Goal: Transaction & Acquisition: Purchase product/service

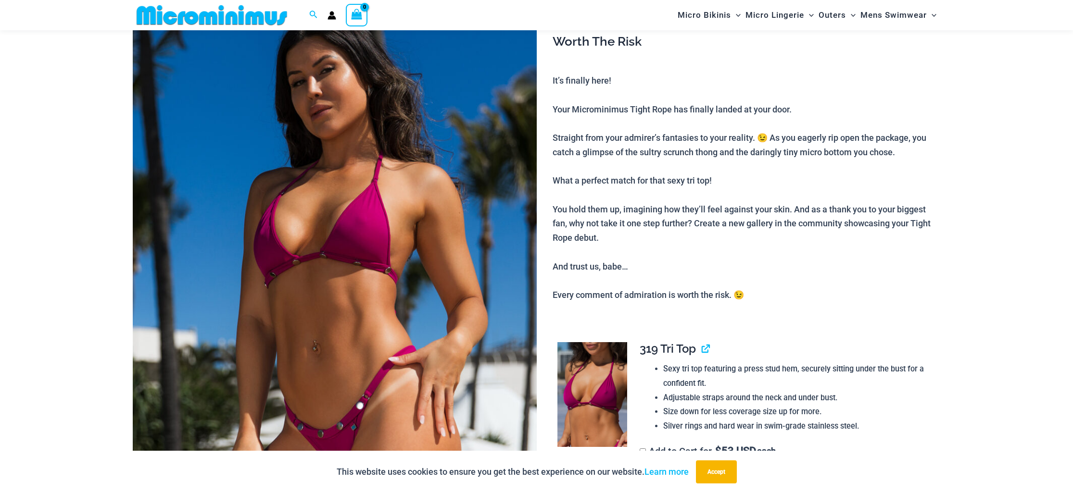
scroll to position [138, 0]
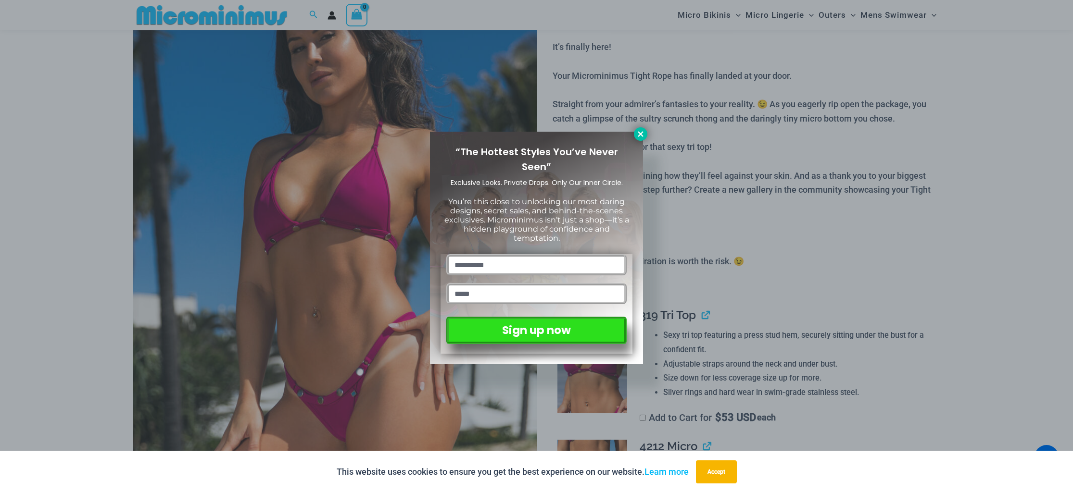
click at [640, 133] on icon at bounding box center [640, 133] width 5 height 5
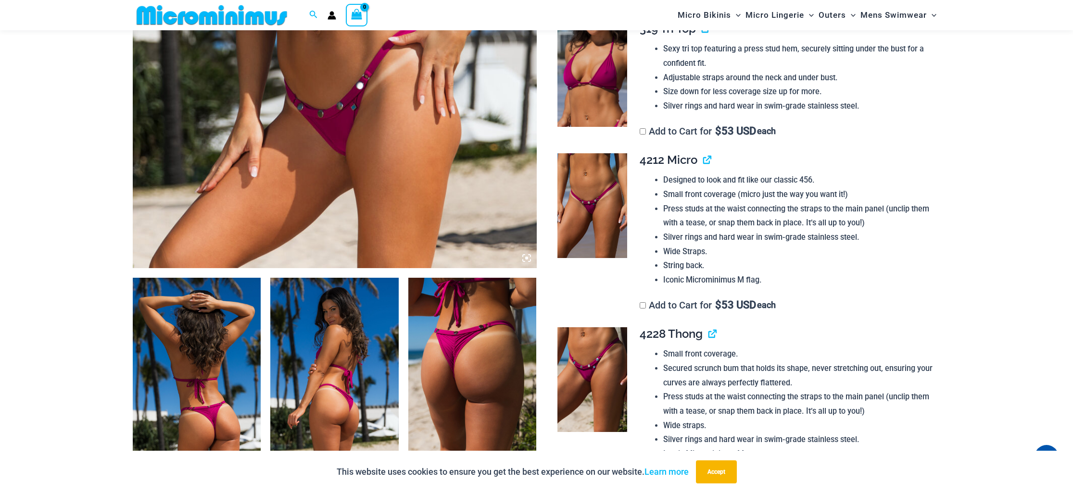
scroll to position [427, 0]
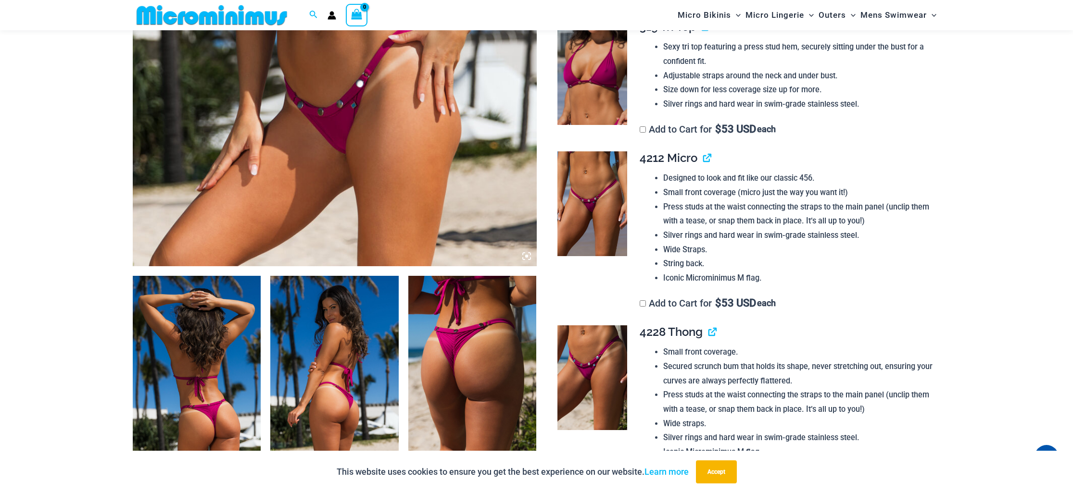
click at [591, 199] on img at bounding box center [592, 203] width 70 height 105
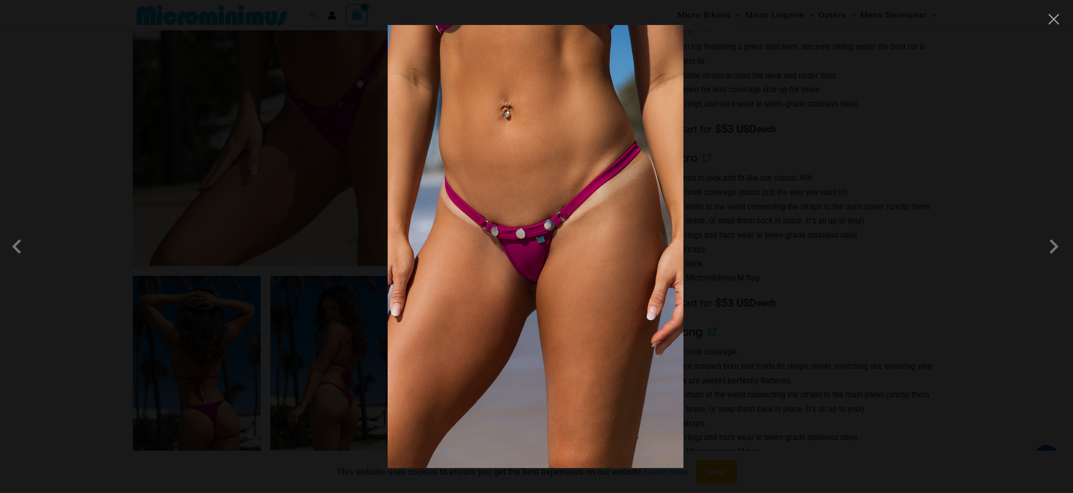
click at [566, 203] on img at bounding box center [536, 246] width 296 height 443
click at [1055, 243] on span at bounding box center [1053, 246] width 29 height 29
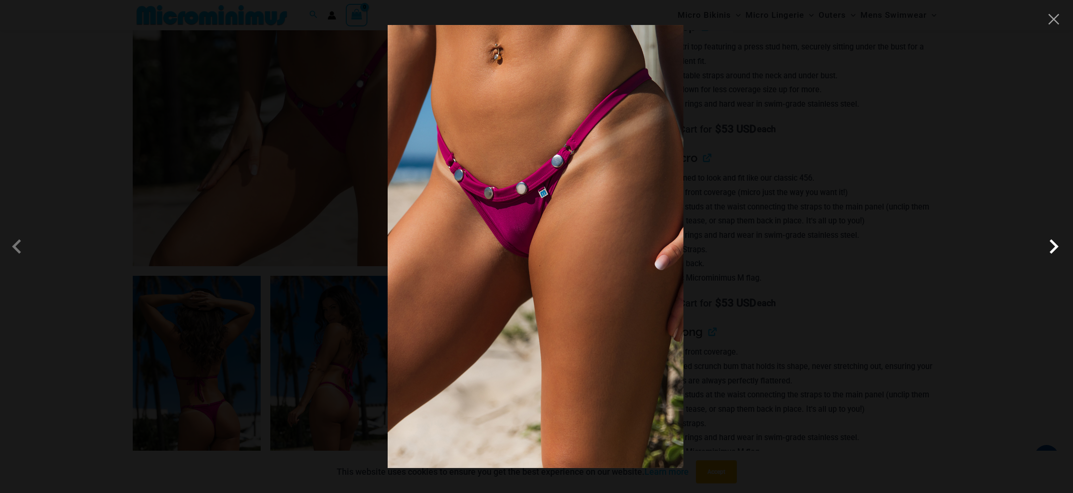
click at [1052, 245] on span at bounding box center [1053, 246] width 29 height 29
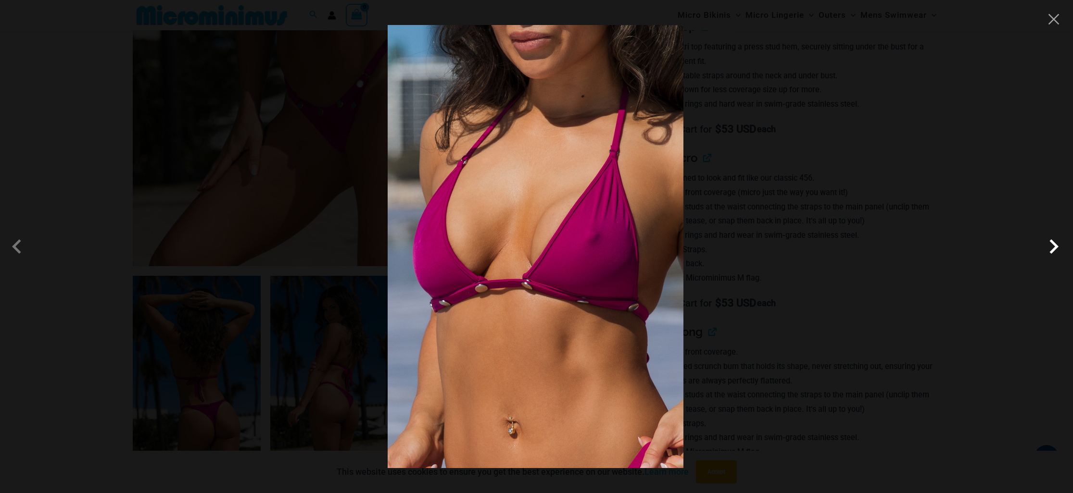
click at [1052, 245] on span at bounding box center [1053, 246] width 29 height 29
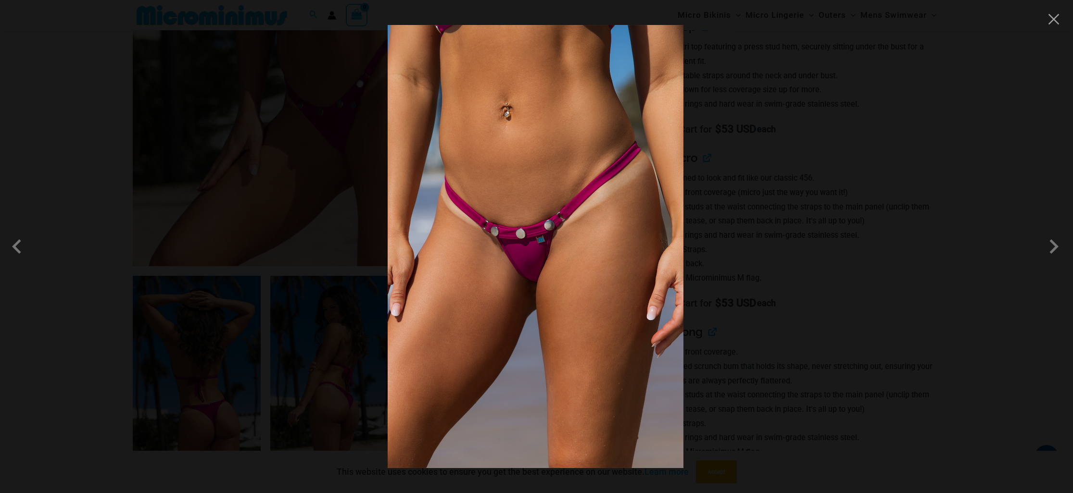
click at [910, 190] on div at bounding box center [536, 246] width 1073 height 493
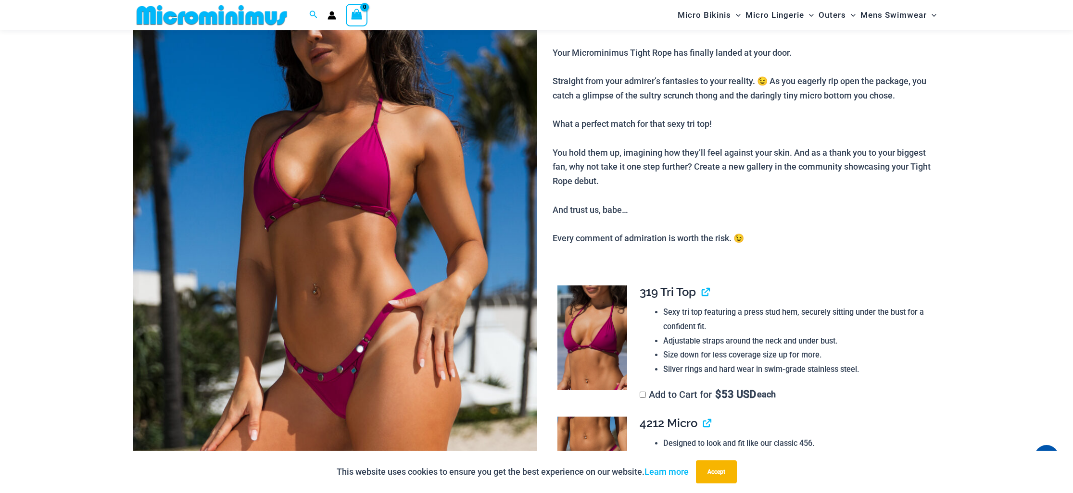
scroll to position [0, 0]
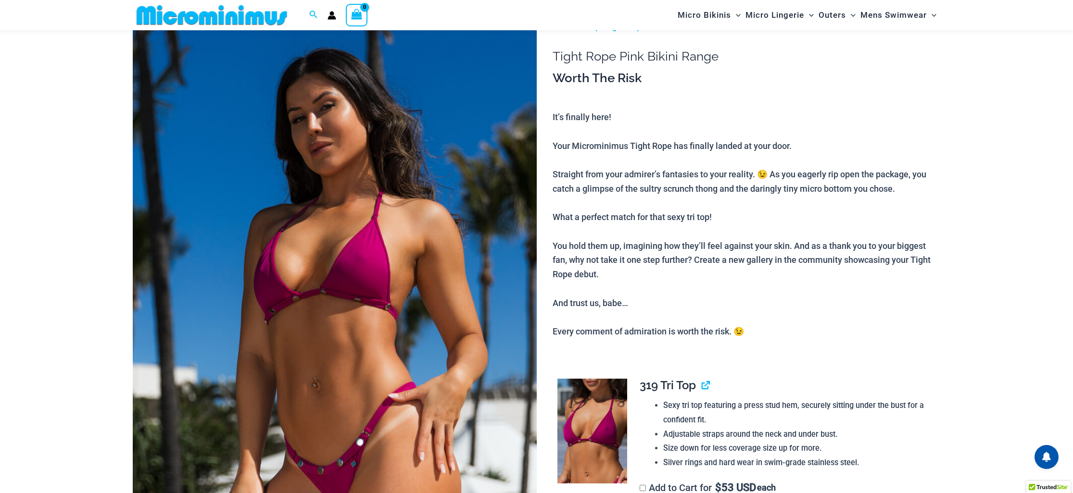
scroll to position [69, 0]
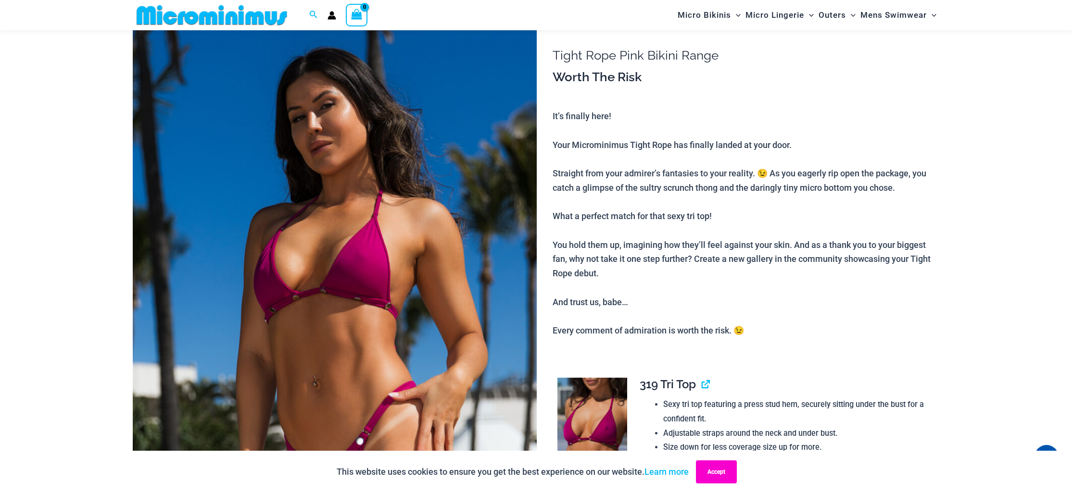
click at [711, 471] on button "Accept" at bounding box center [716, 472] width 41 height 23
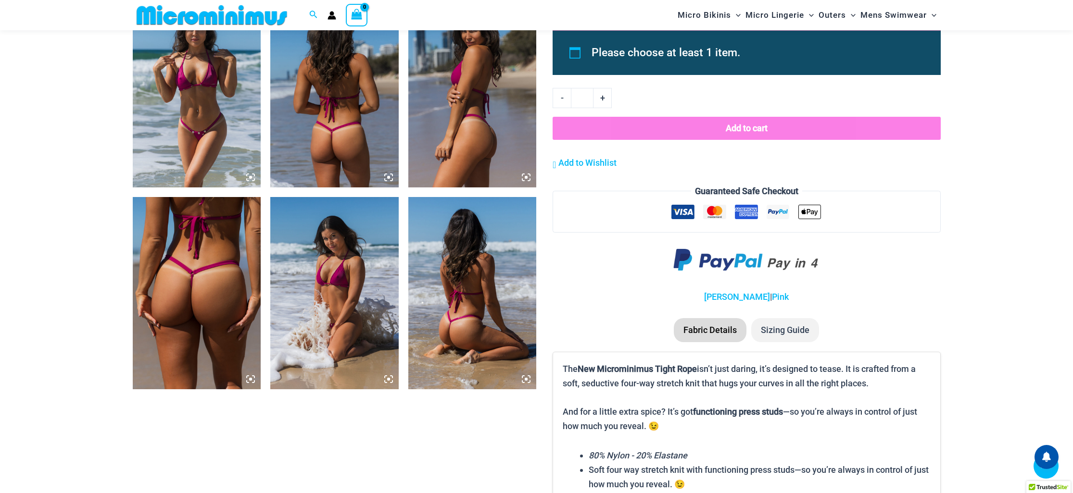
scroll to position [913, 0]
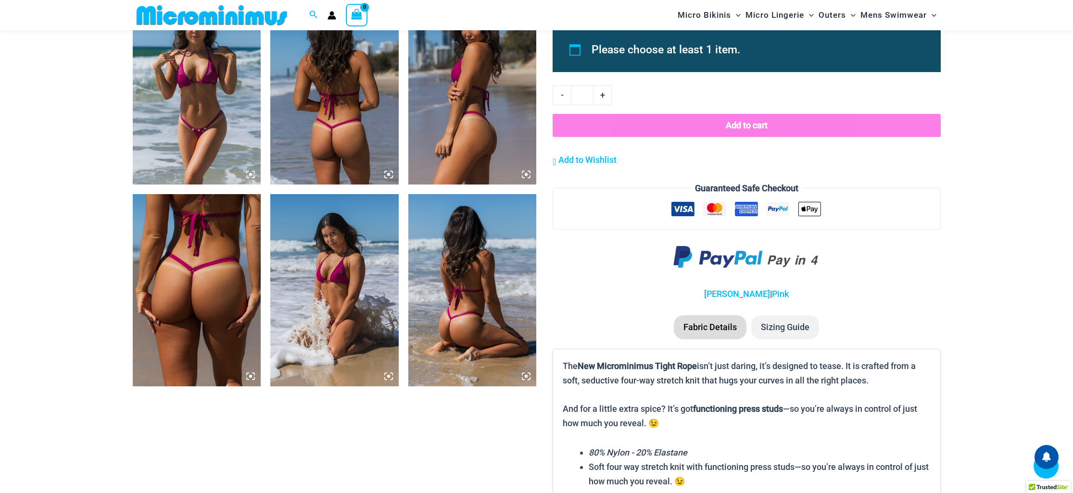
click at [192, 148] on img at bounding box center [197, 88] width 128 height 192
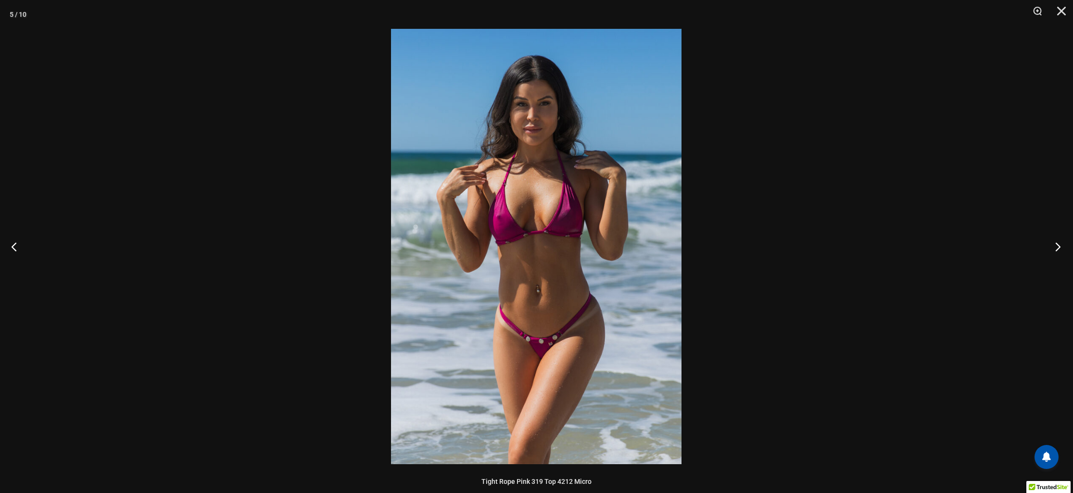
click at [1057, 246] on button "Next" at bounding box center [1055, 247] width 36 height 48
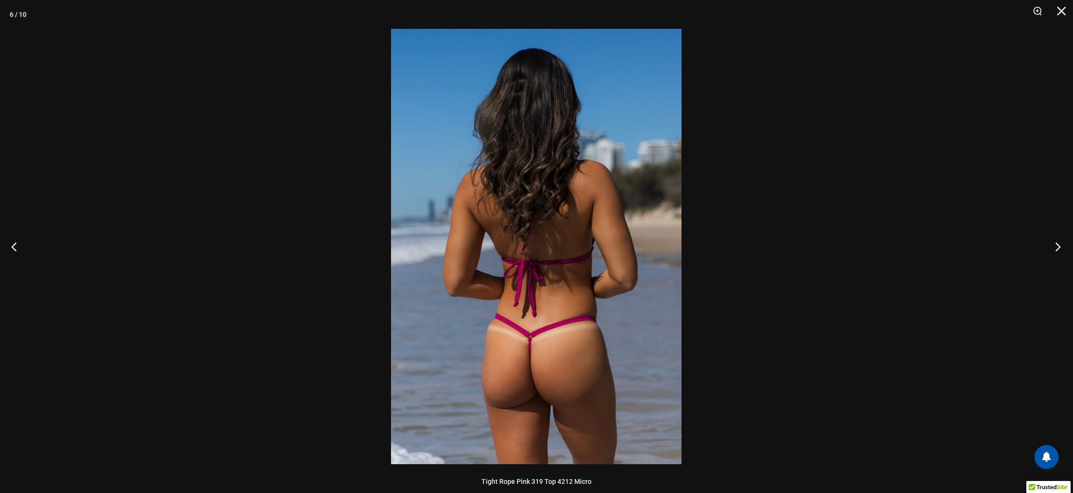
click at [1057, 246] on button "Next" at bounding box center [1055, 247] width 36 height 48
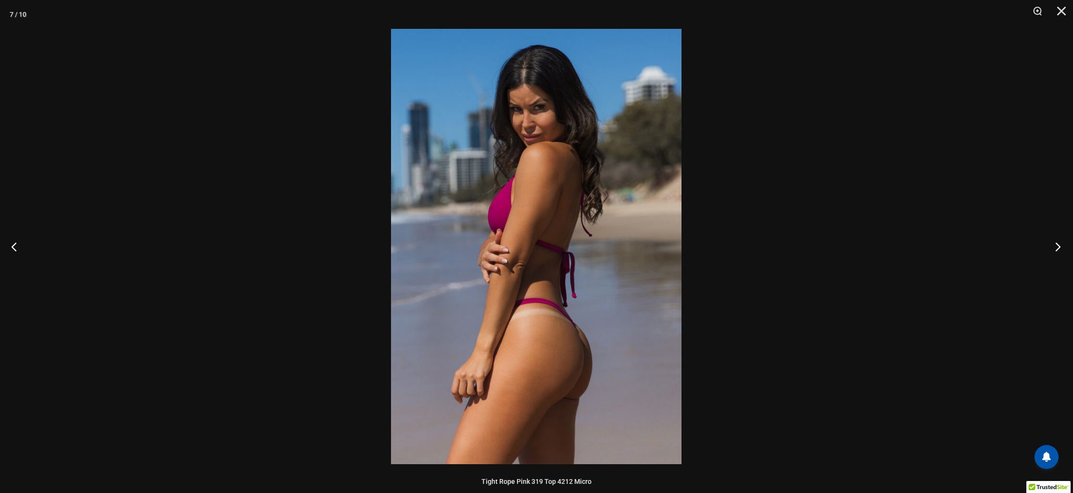
click at [1057, 246] on button "Next" at bounding box center [1055, 247] width 36 height 48
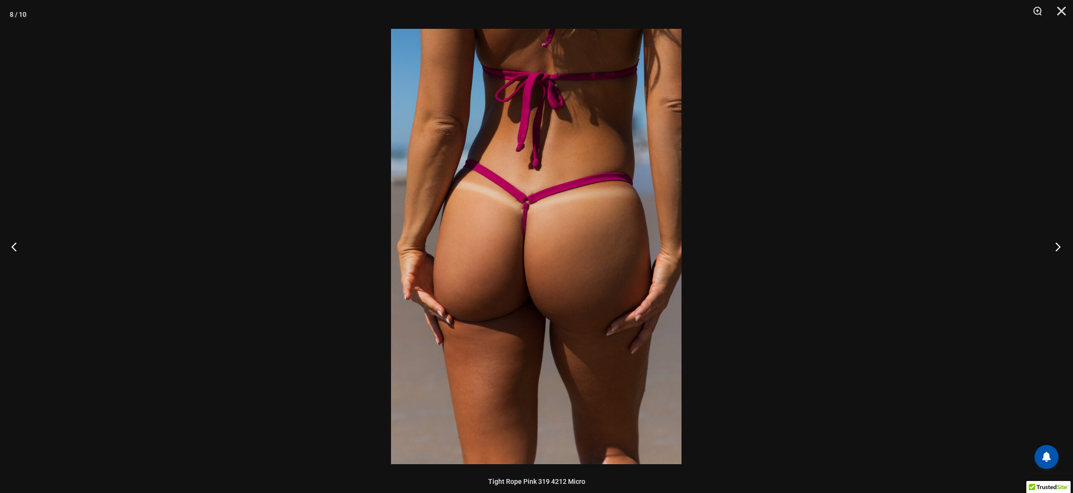
click at [1057, 246] on button "Next" at bounding box center [1055, 247] width 36 height 48
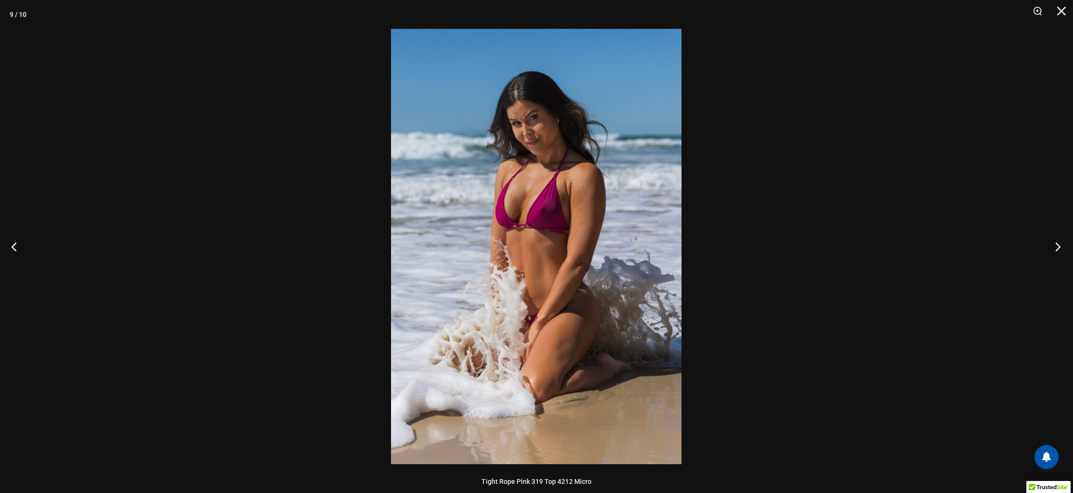
click at [1057, 246] on button "Next" at bounding box center [1055, 247] width 36 height 48
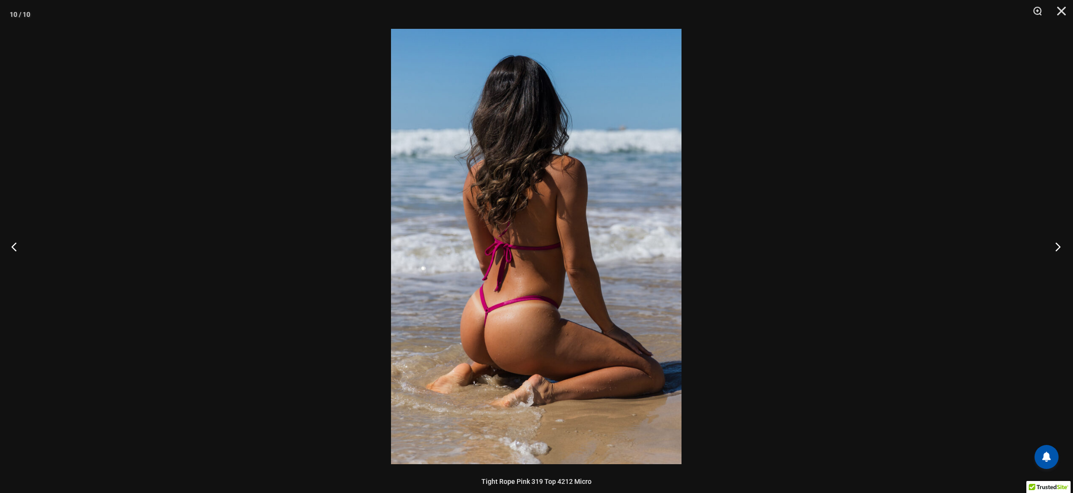
click at [1057, 246] on button "Next" at bounding box center [1055, 247] width 36 height 48
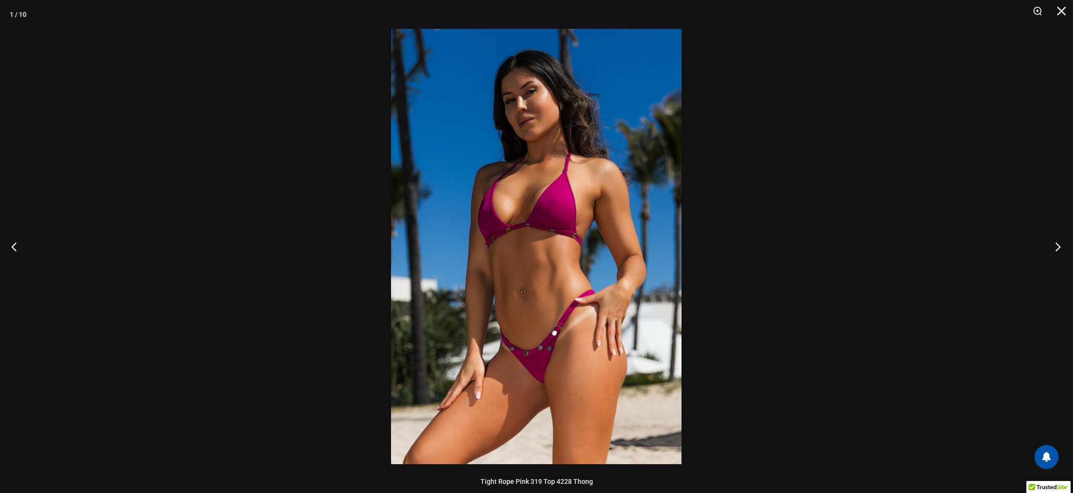
click at [1057, 246] on button "Next" at bounding box center [1055, 247] width 36 height 48
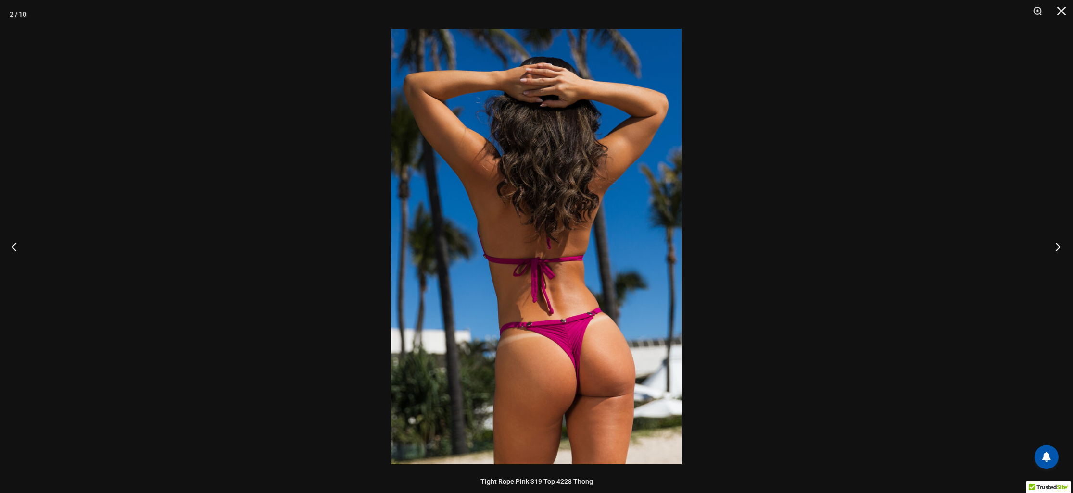
click at [1057, 246] on button "Next" at bounding box center [1055, 247] width 36 height 48
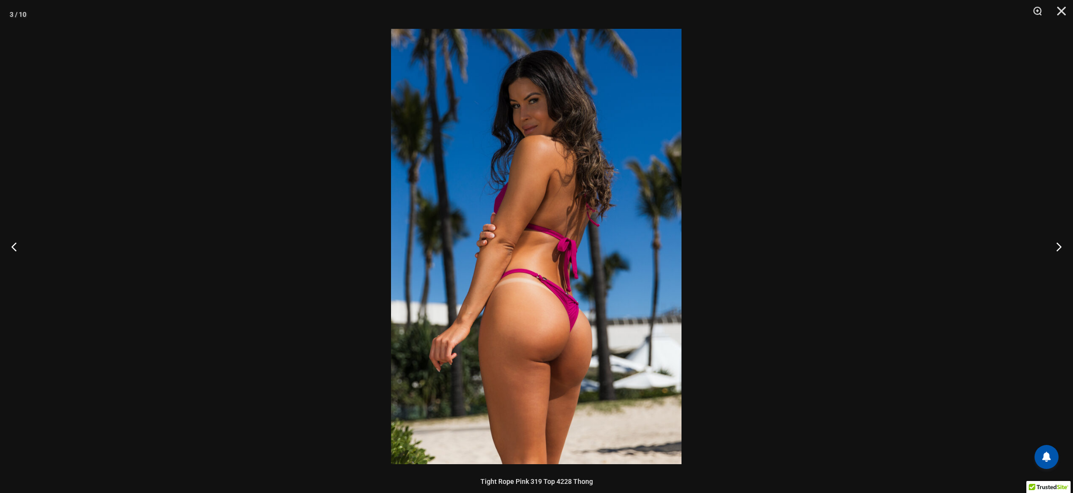
click at [894, 217] on div at bounding box center [536, 246] width 1073 height 493
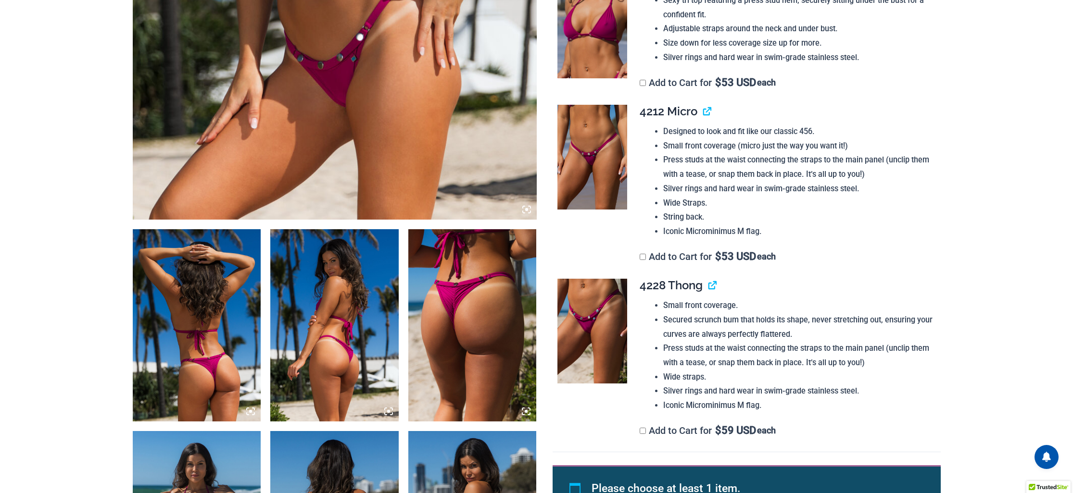
scroll to position [0, 0]
